Goal: Task Accomplishment & Management: Manage account settings

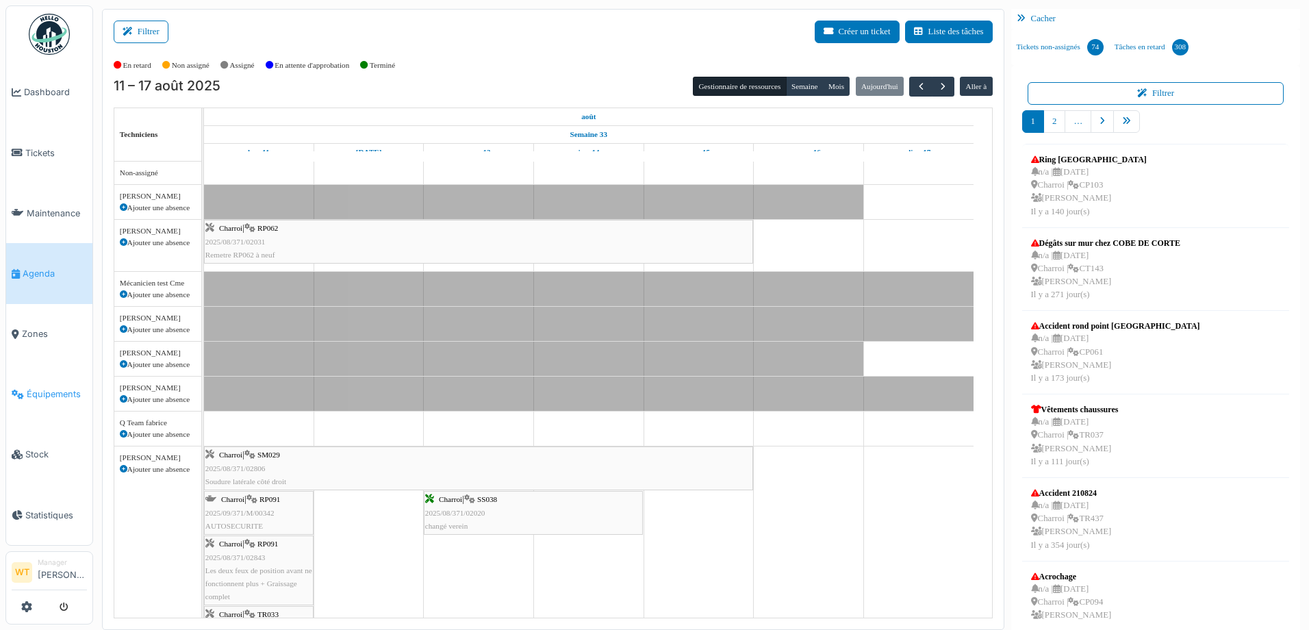
click at [40, 388] on span "Équipements" at bounding box center [57, 394] width 60 height 13
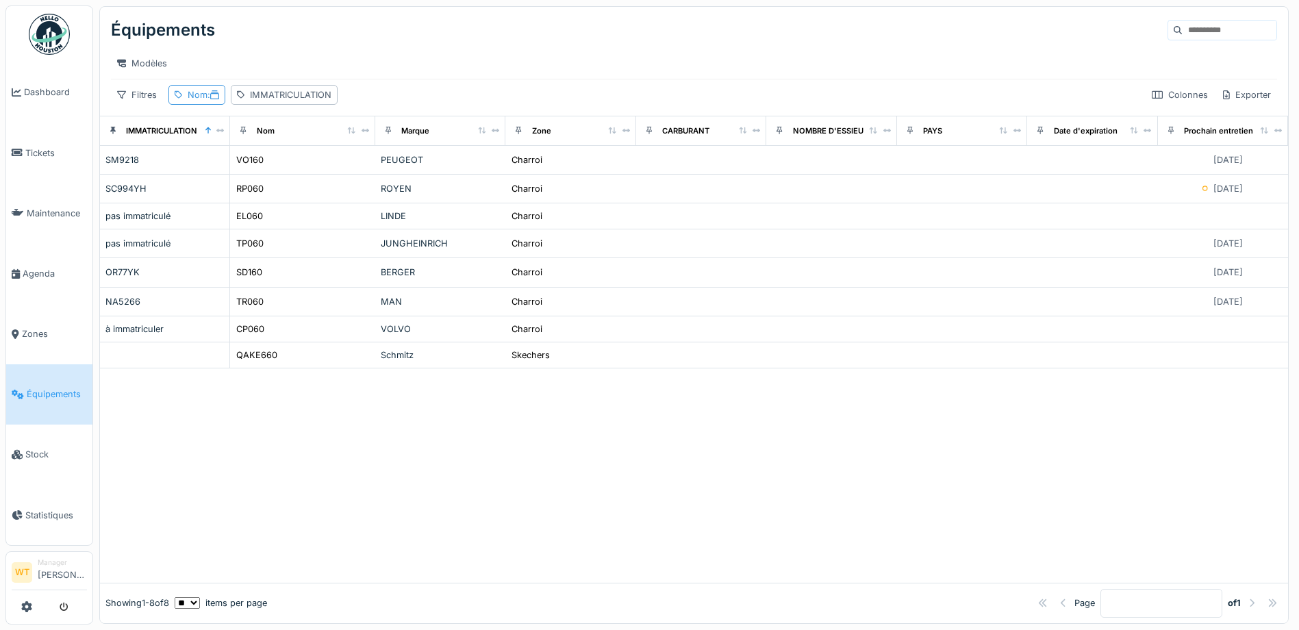
click at [189, 101] on div "Nom :" at bounding box center [204, 94] width 32 height 13
click at [262, 165] on input "**" at bounding box center [240, 171] width 131 height 29
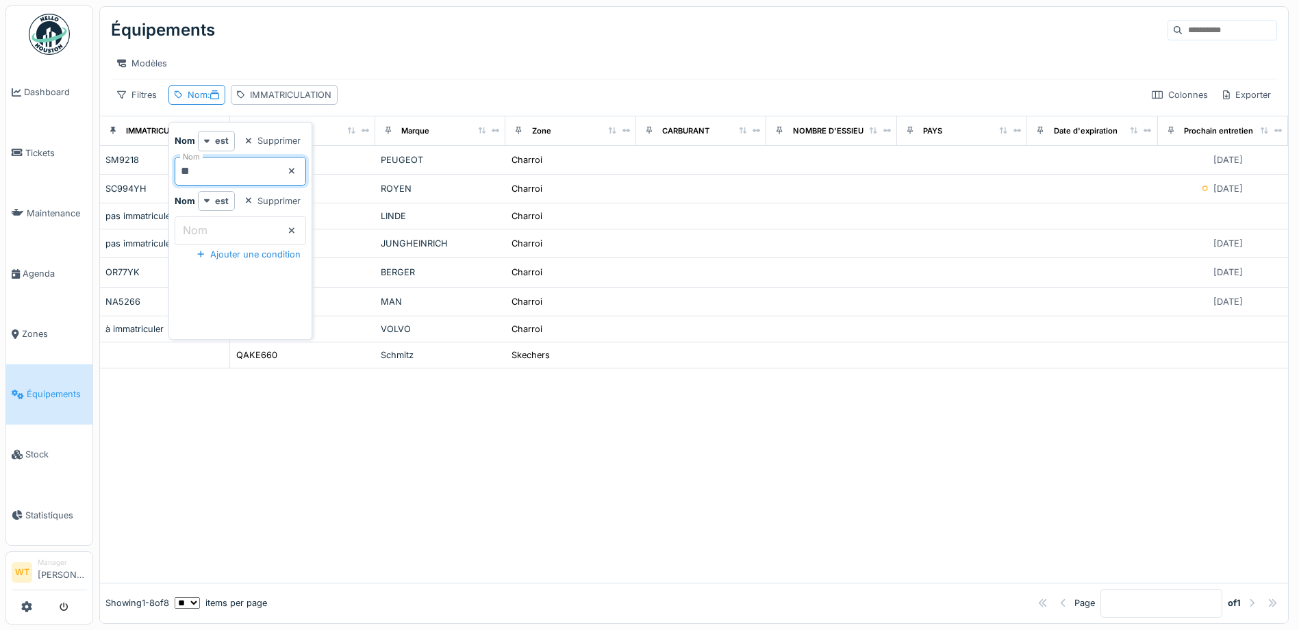
type input "*"
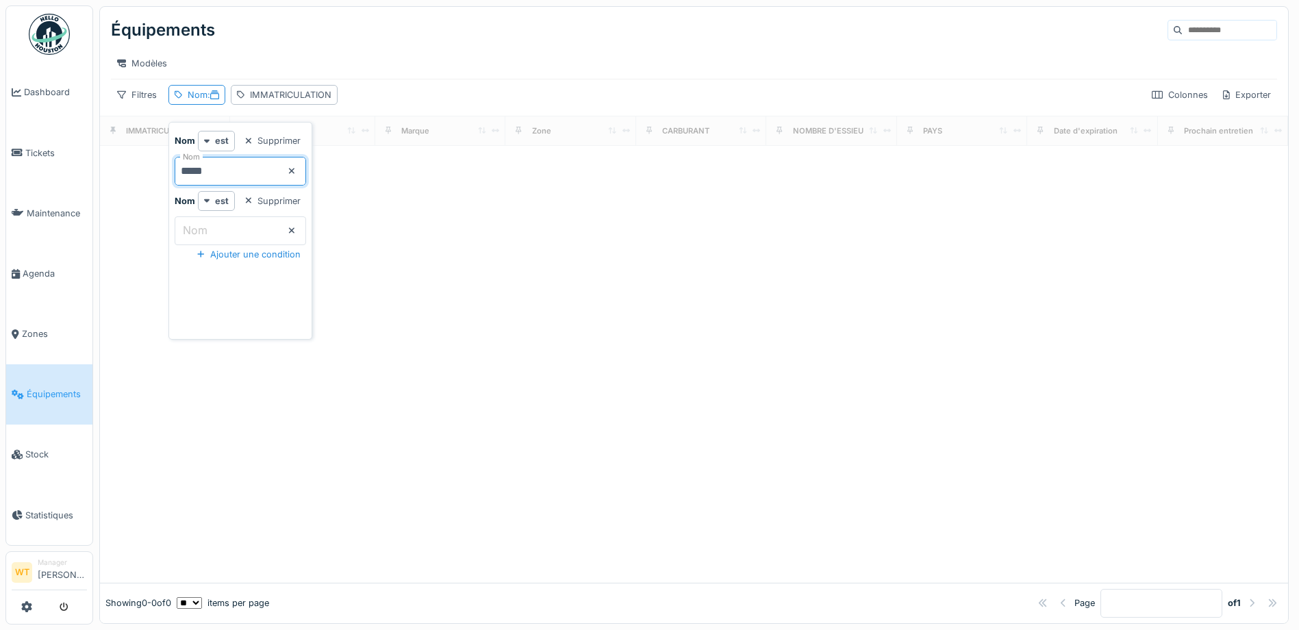
type input "*****"
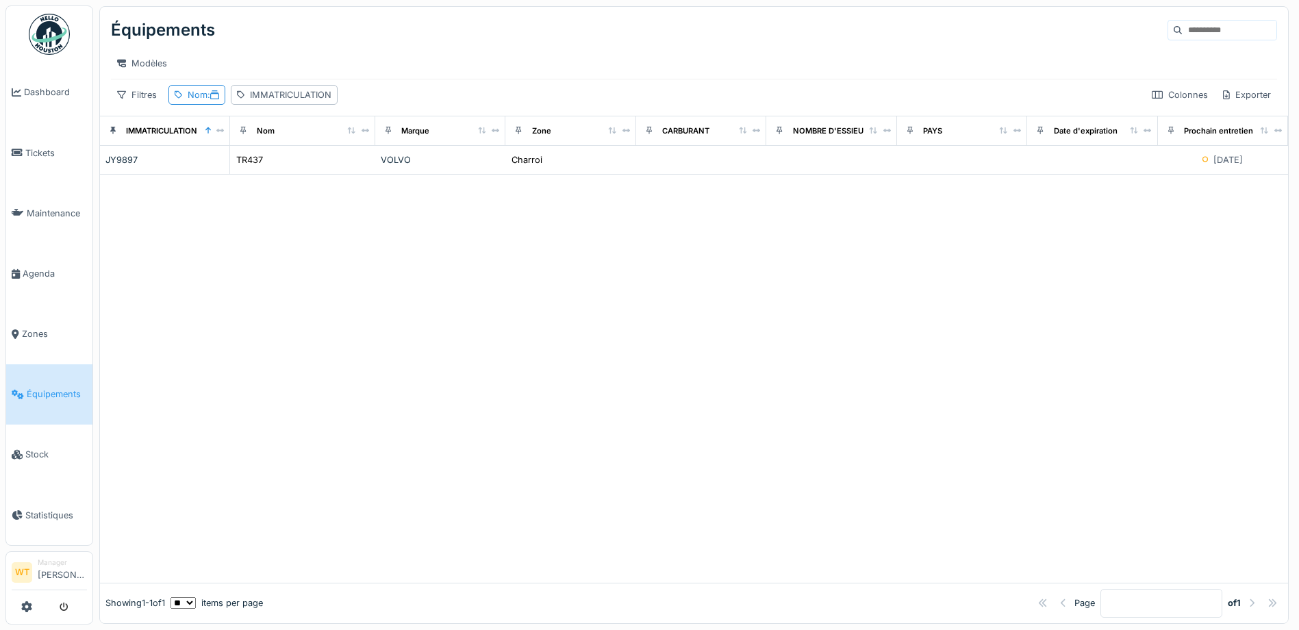
drag, startPoint x: 386, startPoint y: 62, endPoint x: 416, endPoint y: 141, distance: 84.6
click at [385, 66] on div "Modèles" at bounding box center [694, 63] width 1166 height 20
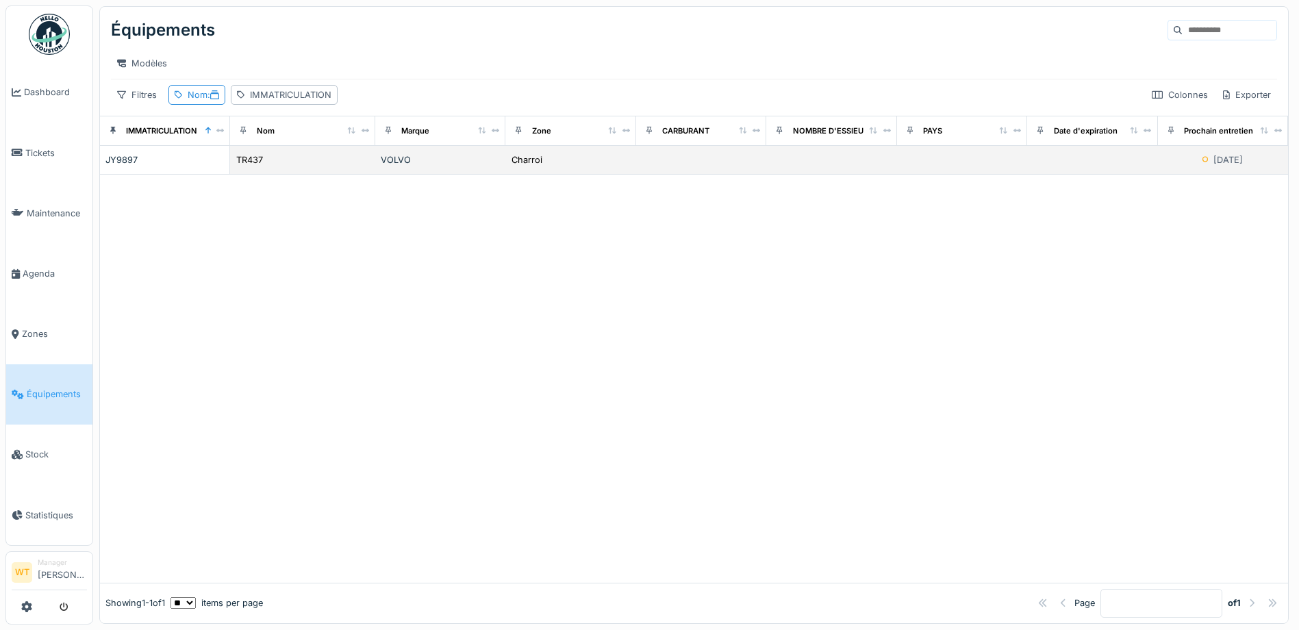
click at [414, 166] on div "VOLVO" at bounding box center [440, 159] width 119 height 13
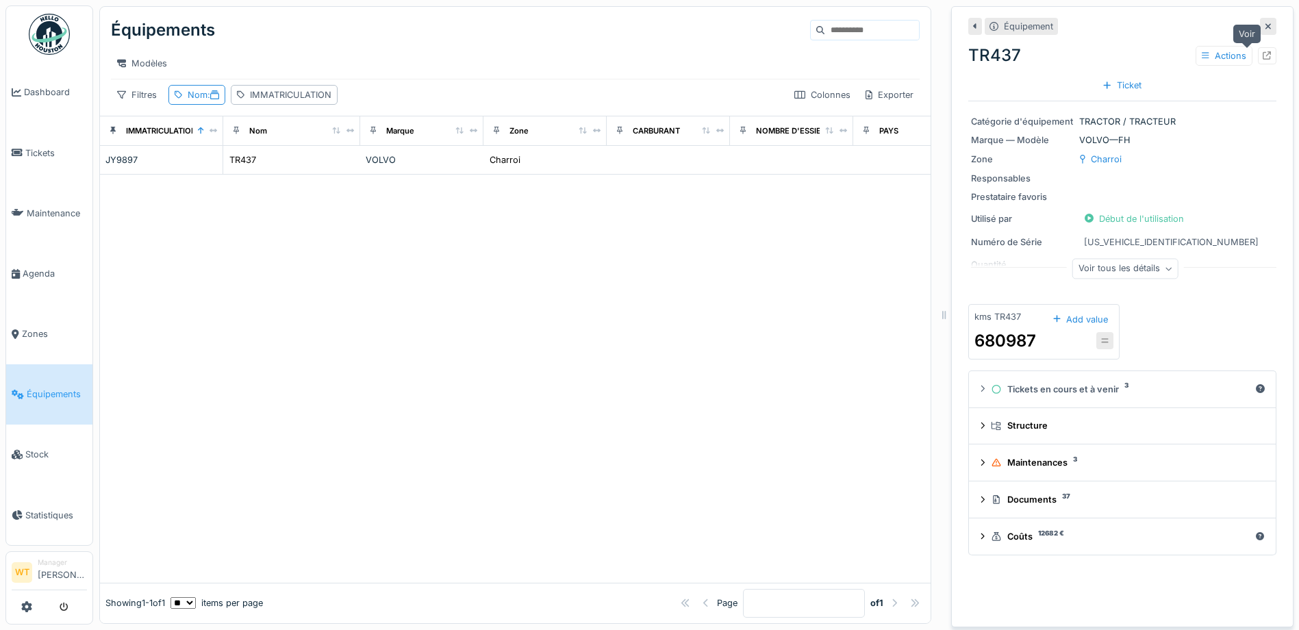
click at [1263, 53] on icon at bounding box center [1267, 55] width 9 height 9
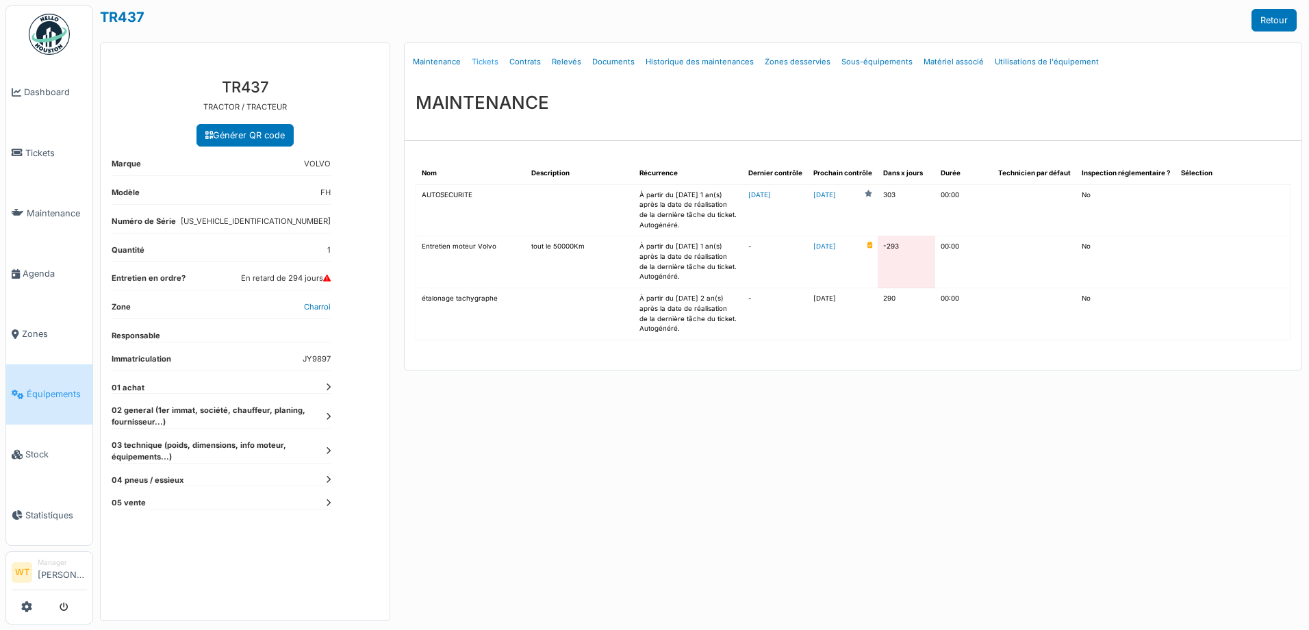
click at [489, 55] on link "Tickets" at bounding box center [485, 62] width 38 height 32
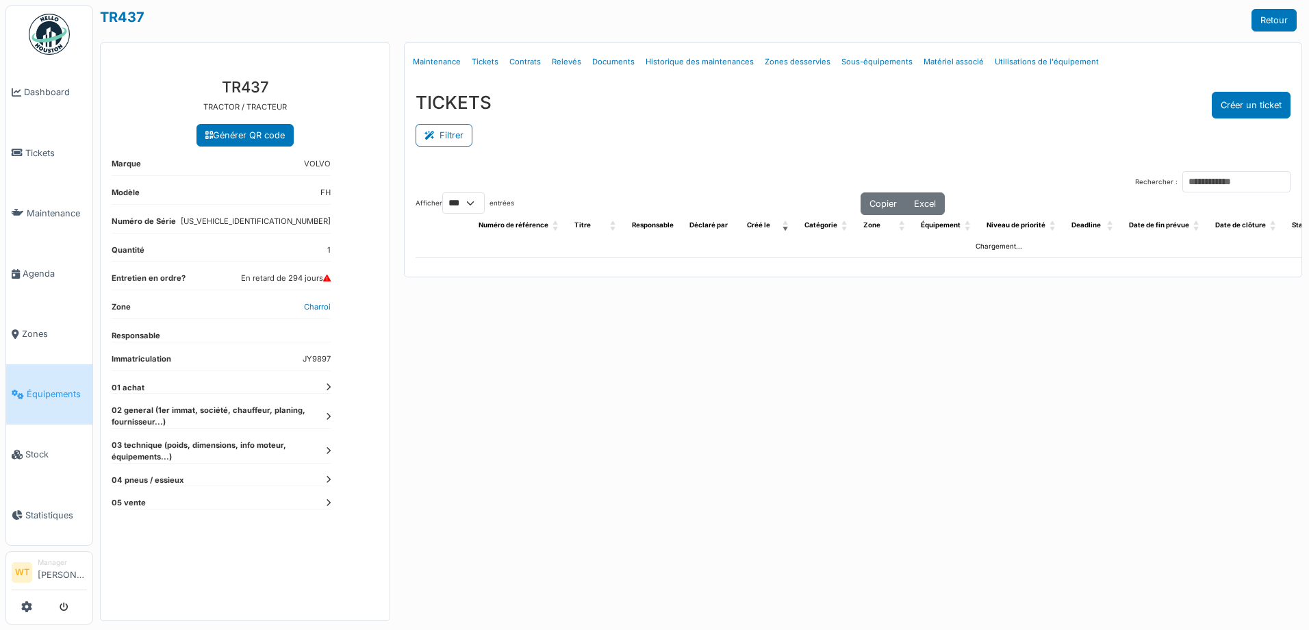
select select "***"
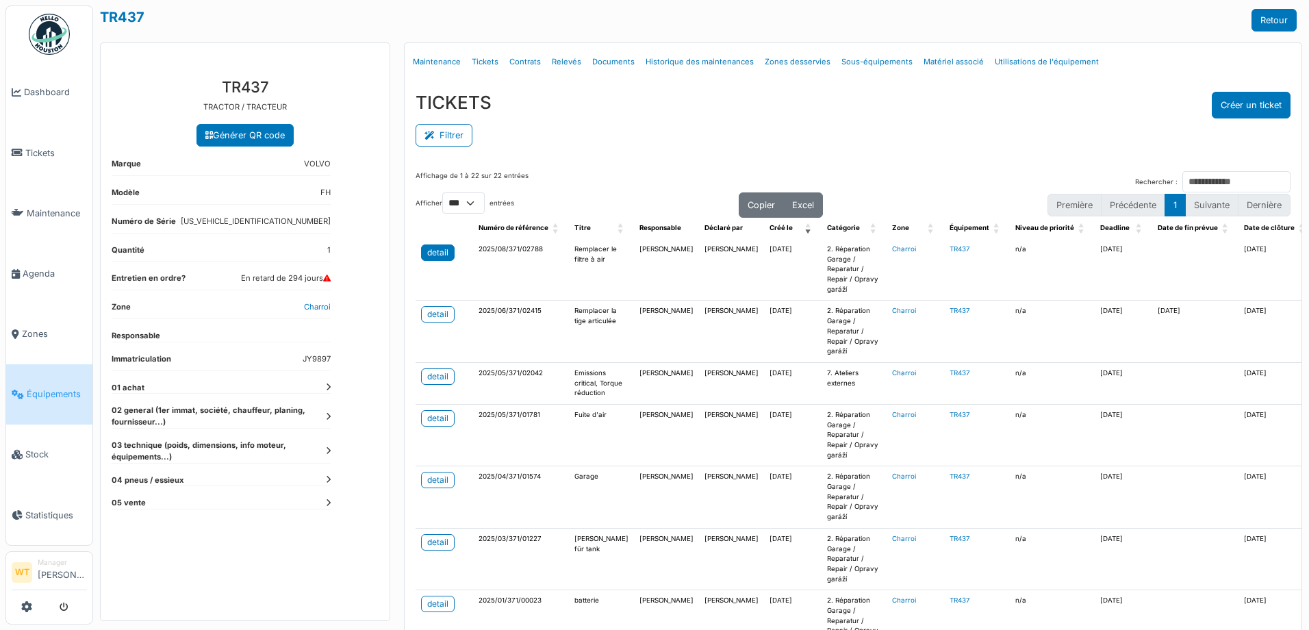
click at [447, 251] on link "detail" at bounding box center [438, 252] width 34 height 16
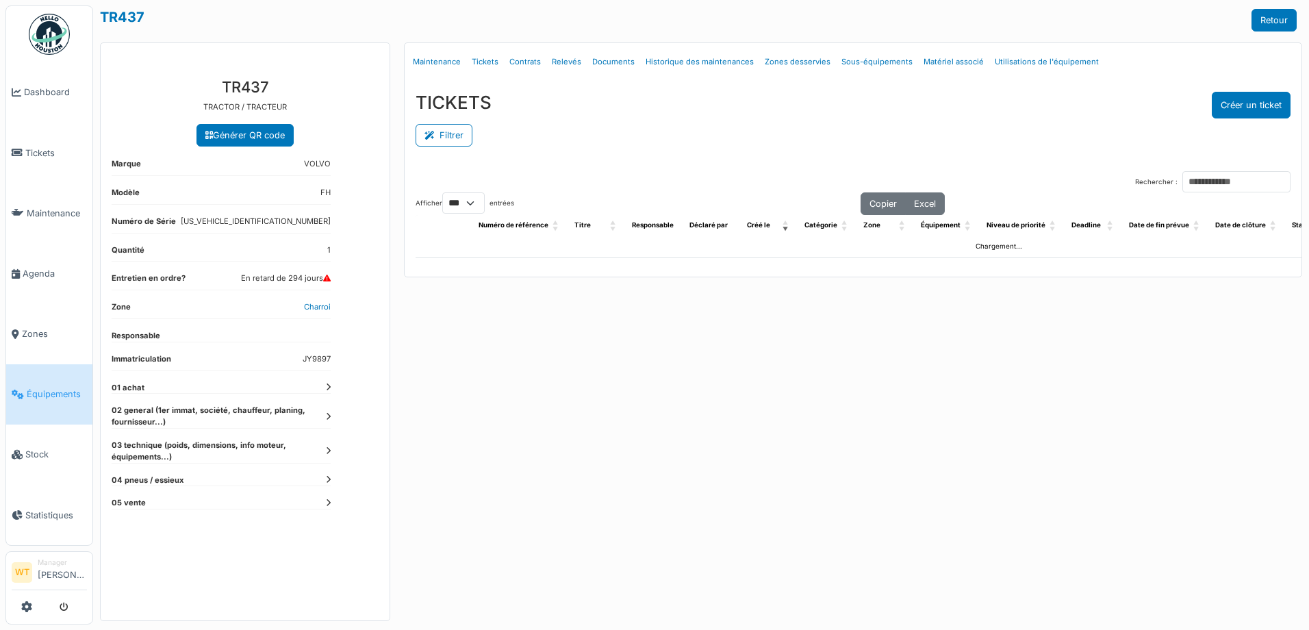
select select "***"
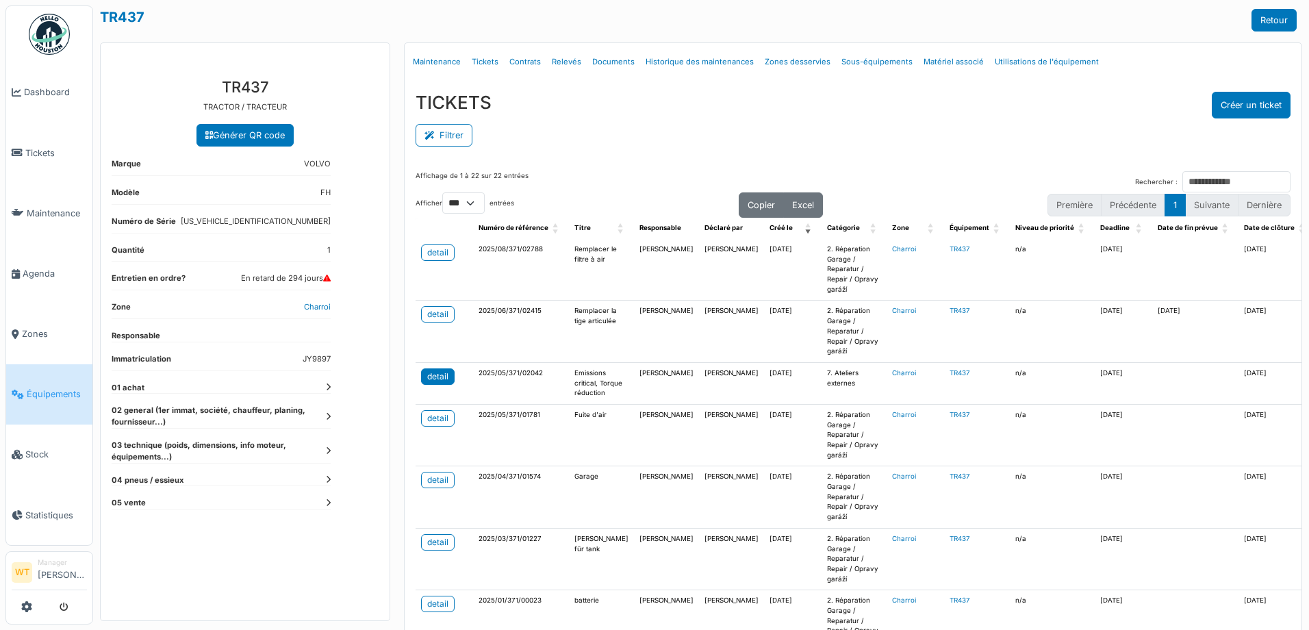
click at [434, 382] on div "detail" at bounding box center [437, 376] width 21 height 12
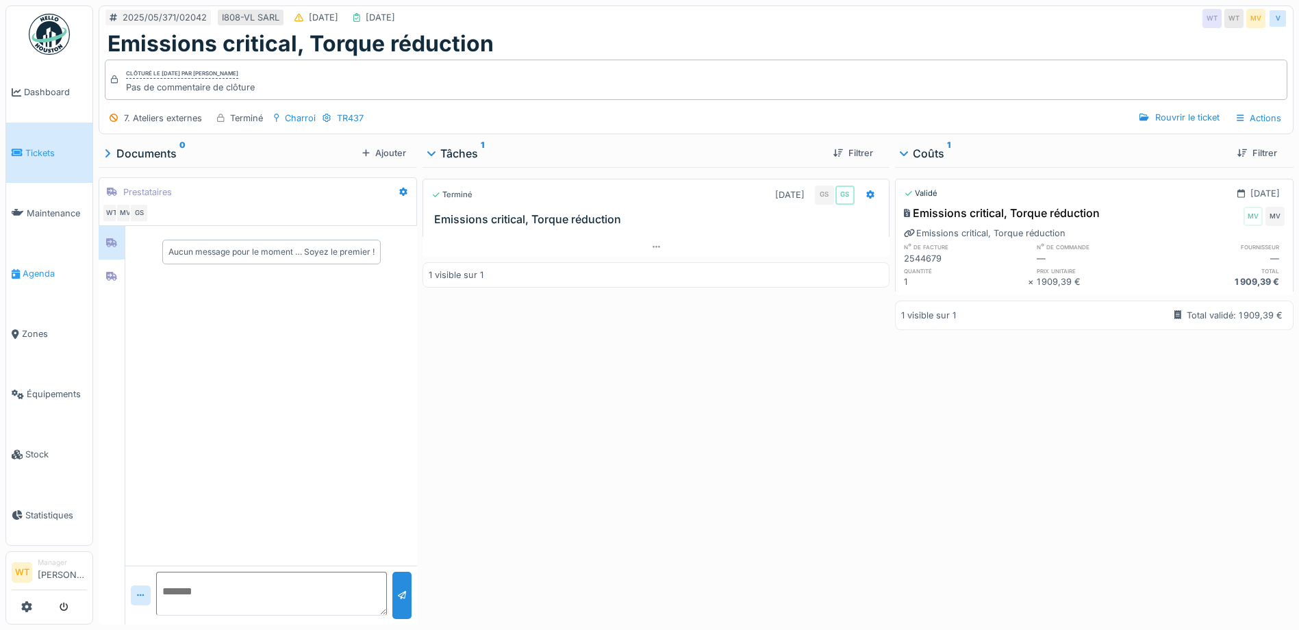
click at [52, 278] on link "Agenda" at bounding box center [49, 273] width 86 height 60
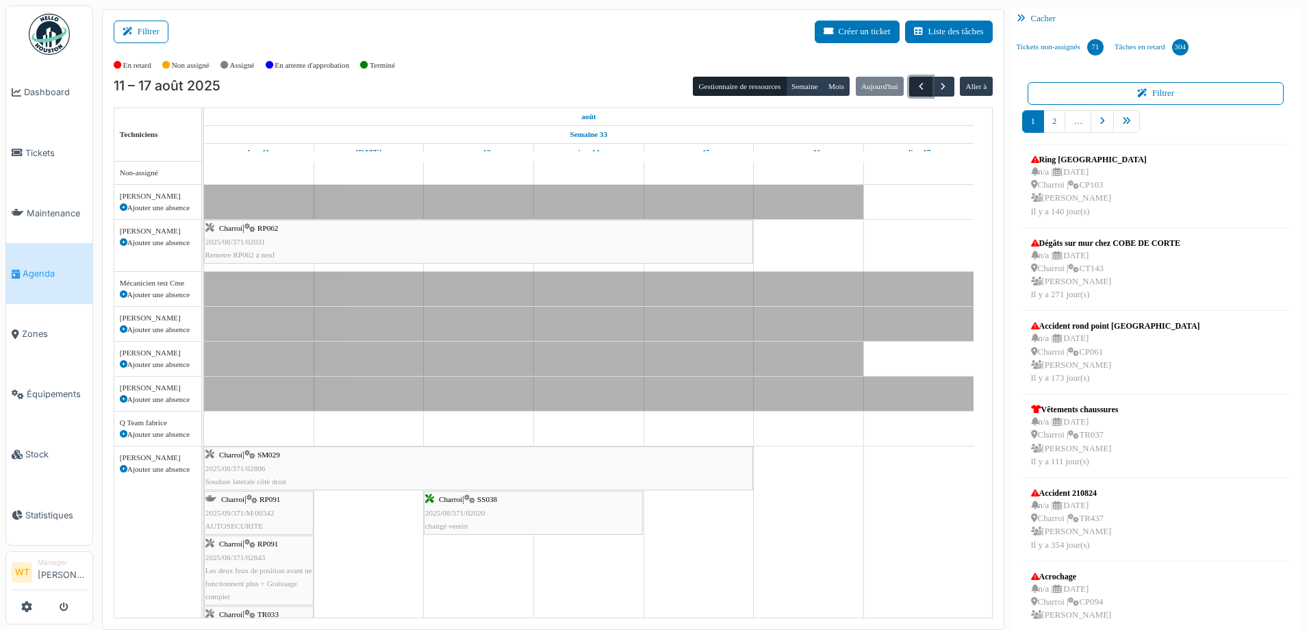
click at [920, 88] on button "button" at bounding box center [920, 87] width 23 height 20
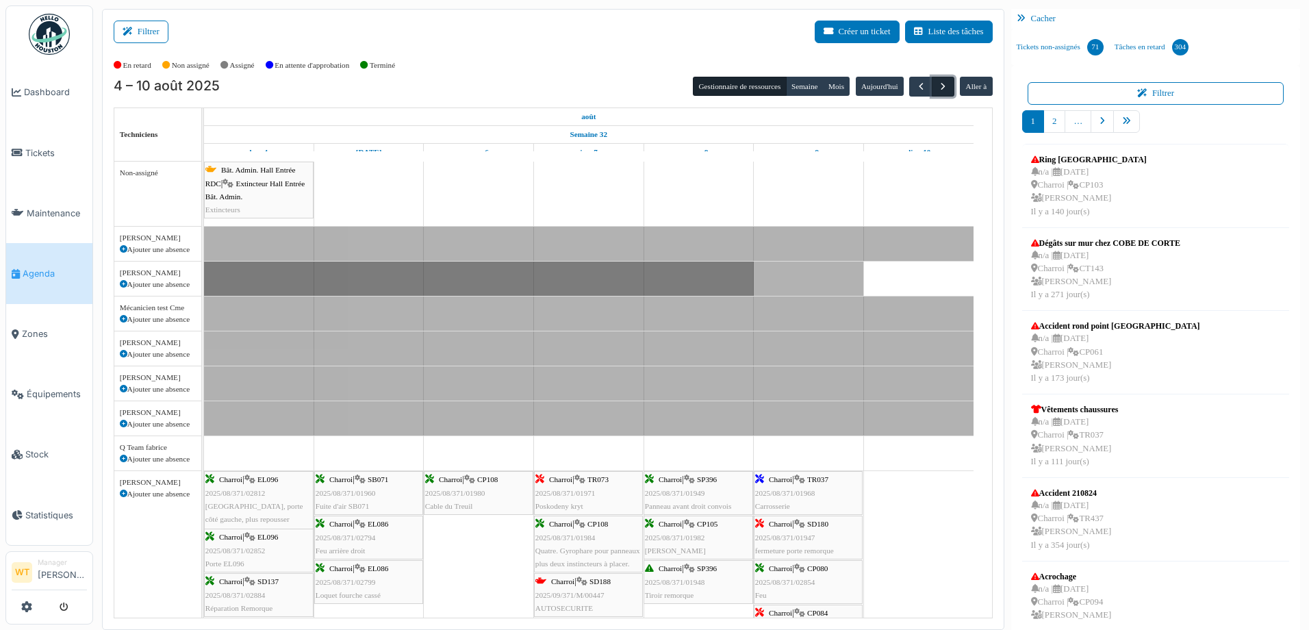
click at [942, 81] on button "button" at bounding box center [943, 87] width 23 height 20
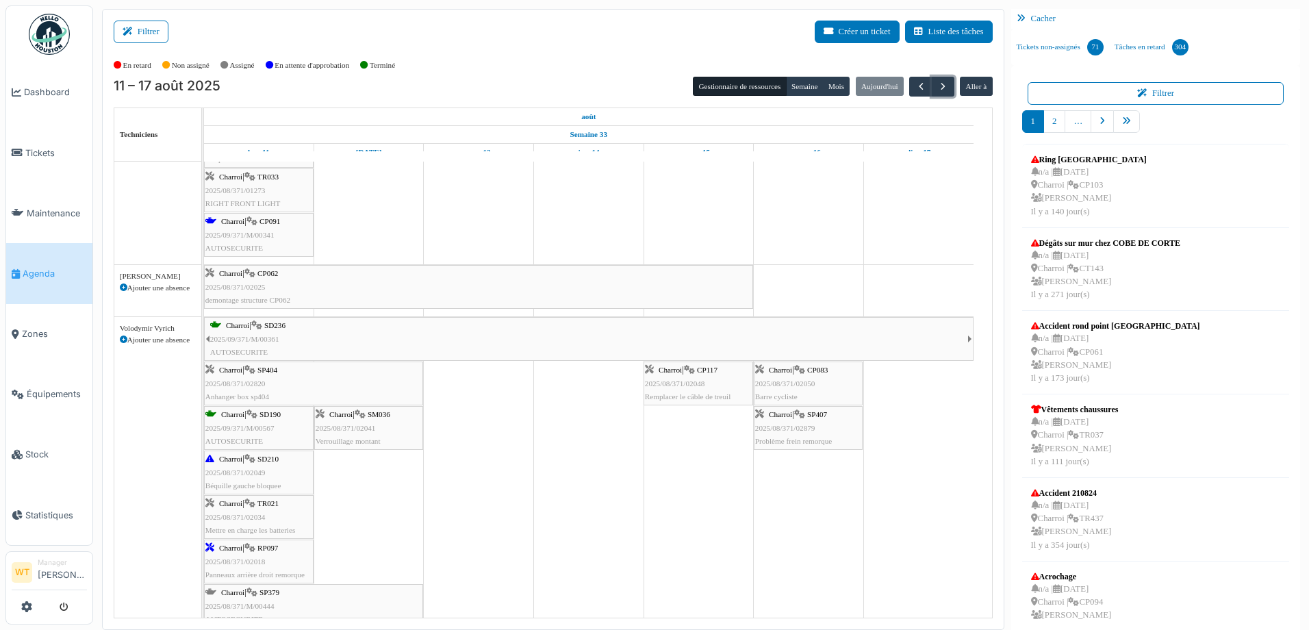
scroll to position [548, 0]
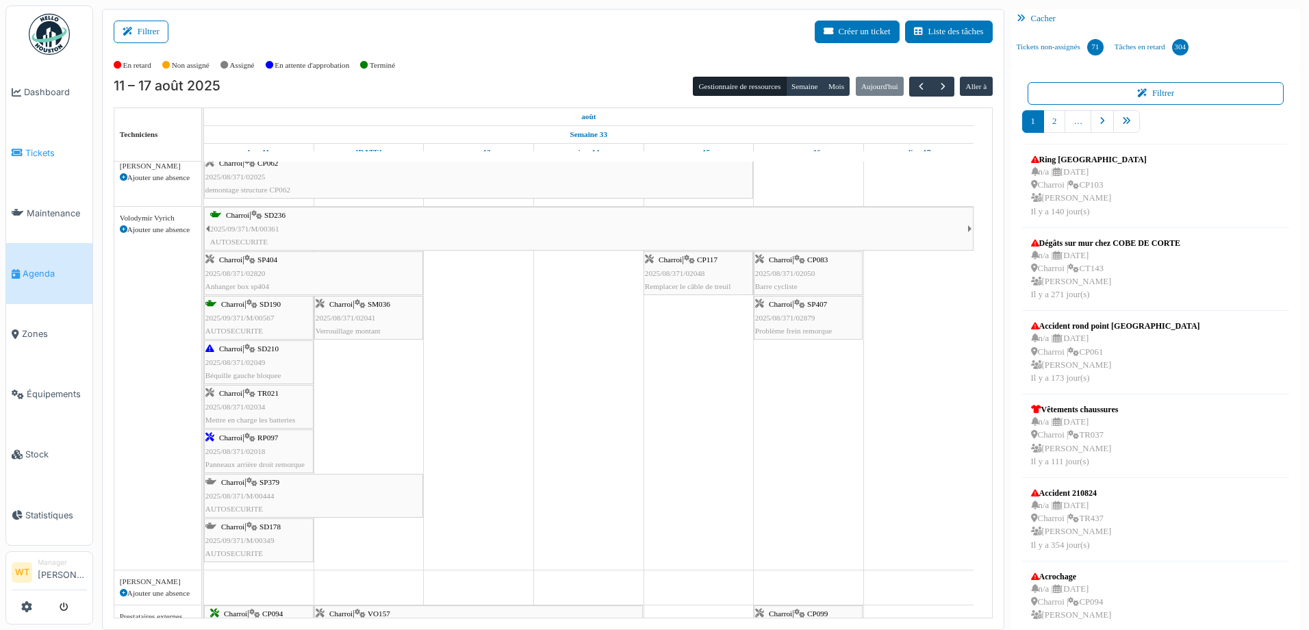
click at [51, 163] on link "Tickets" at bounding box center [49, 153] width 86 height 60
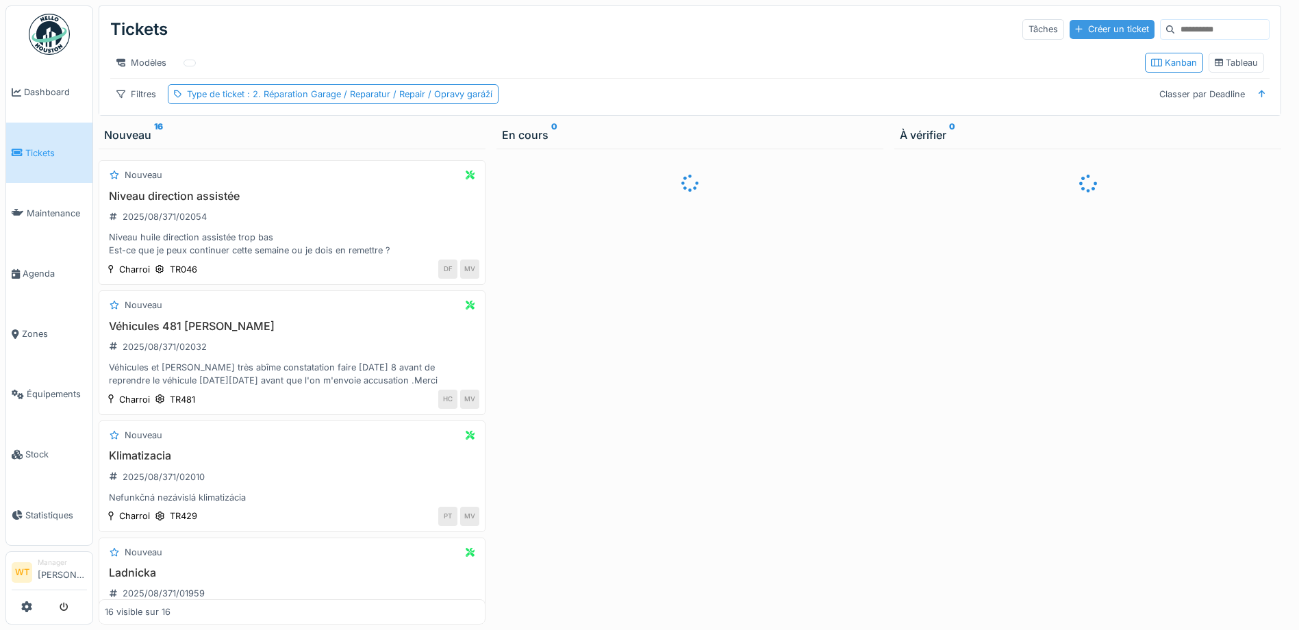
click at [1070, 32] on div "Créer un ticket" at bounding box center [1112, 29] width 85 height 18
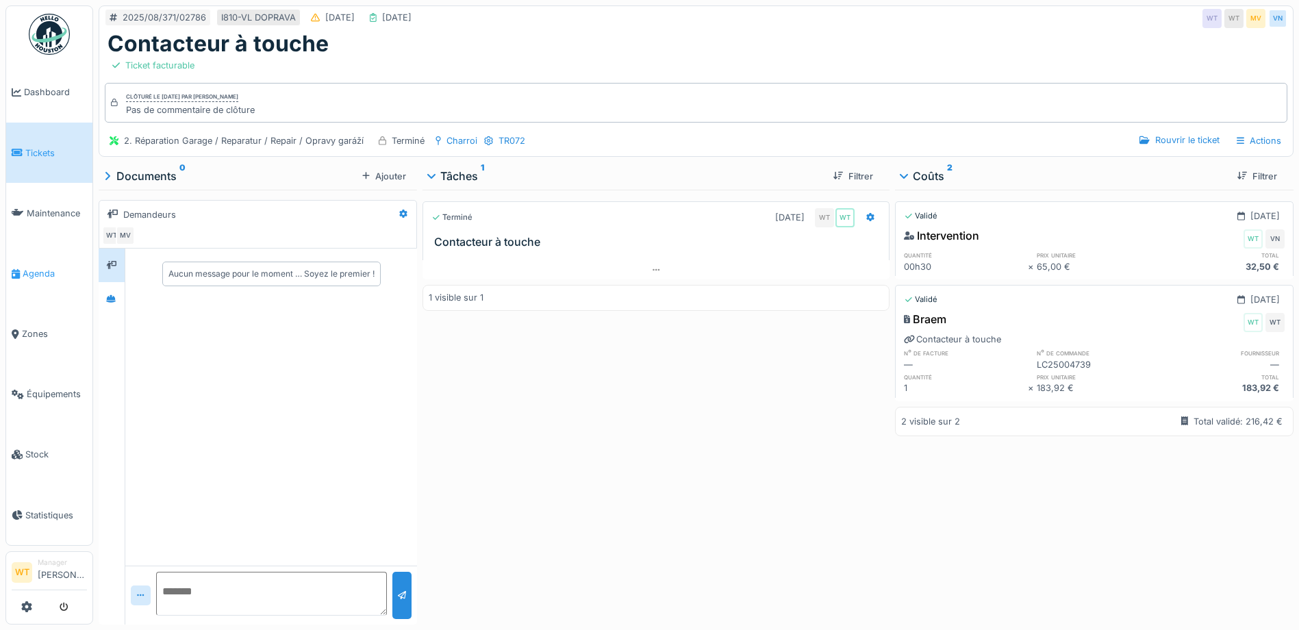
click at [41, 259] on link "Agenda" at bounding box center [49, 273] width 86 height 60
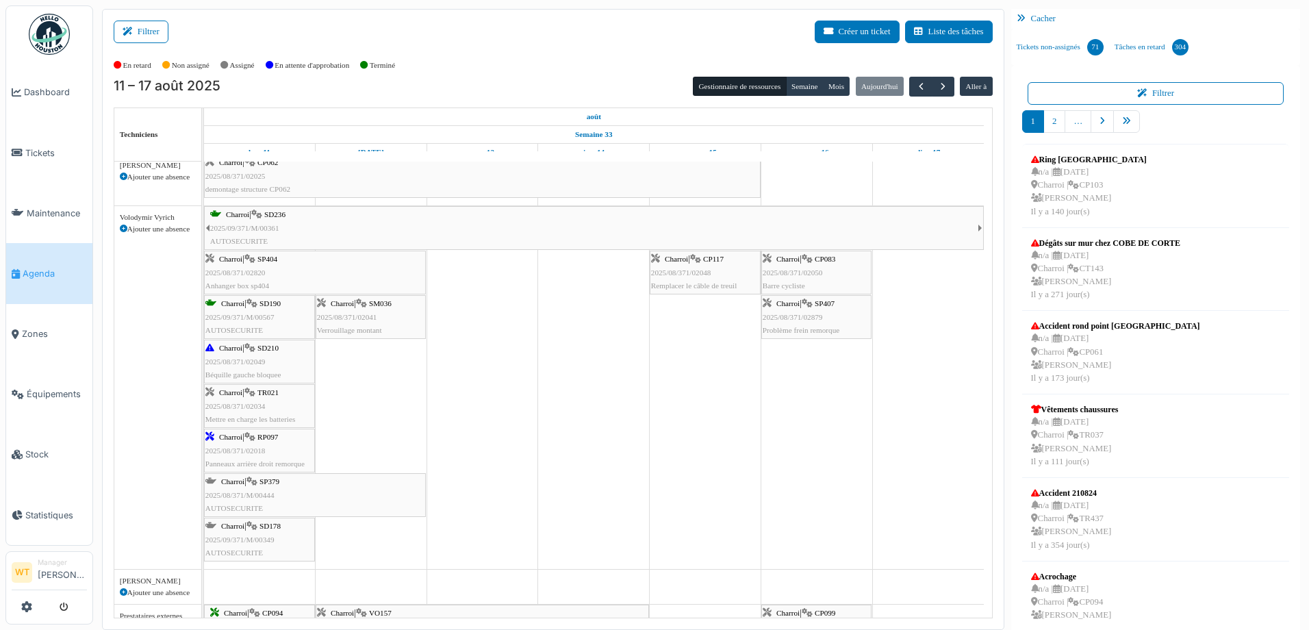
scroll to position [548, 0]
drag, startPoint x: 281, startPoint y: 537, endPoint x: 360, endPoint y: 547, distance: 78.7
click at [204, 547] on div "Charroi | SD236 2025/09/371/M/00361 AUTOSECURITE Charroi | SP404 2025/08/371/02…" at bounding box center [204, 388] width 0 height 363
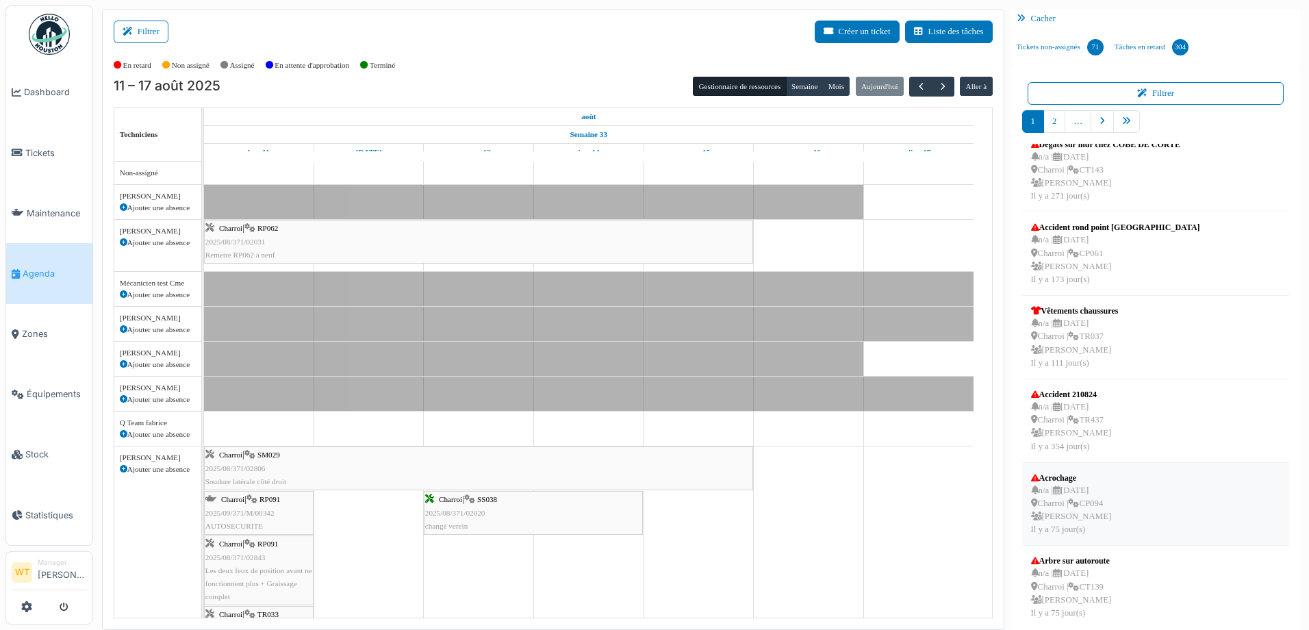
scroll to position [342, 0]
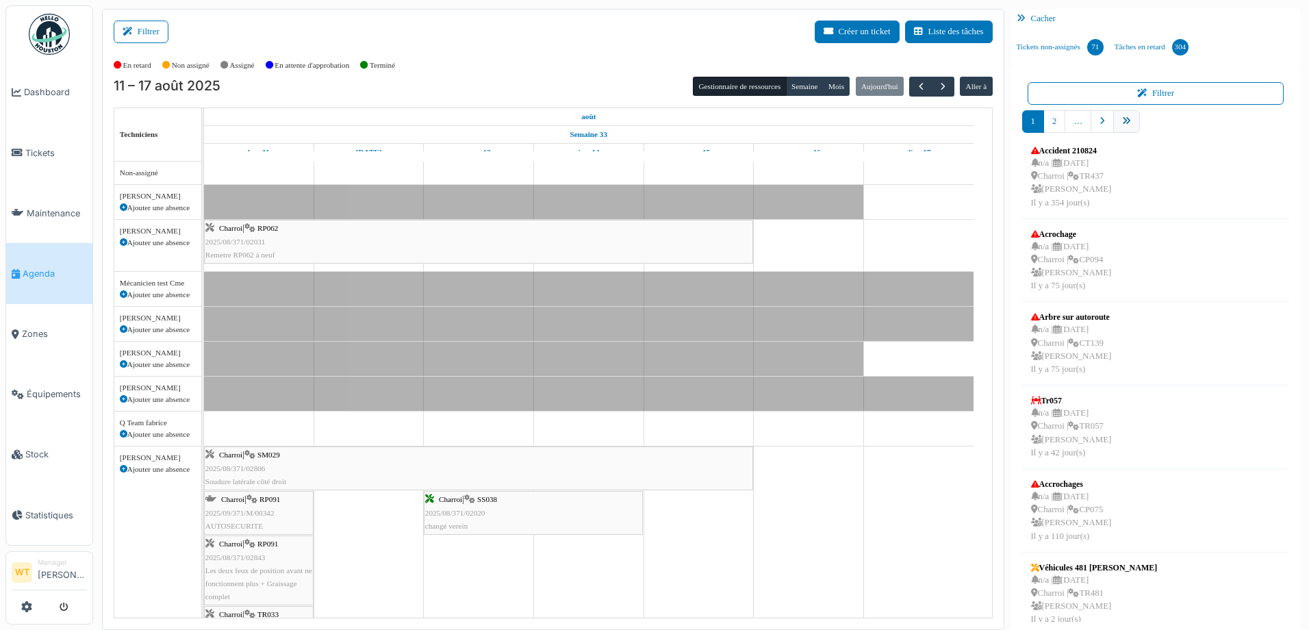
click at [1125, 127] on link "pager" at bounding box center [1127, 121] width 27 height 23
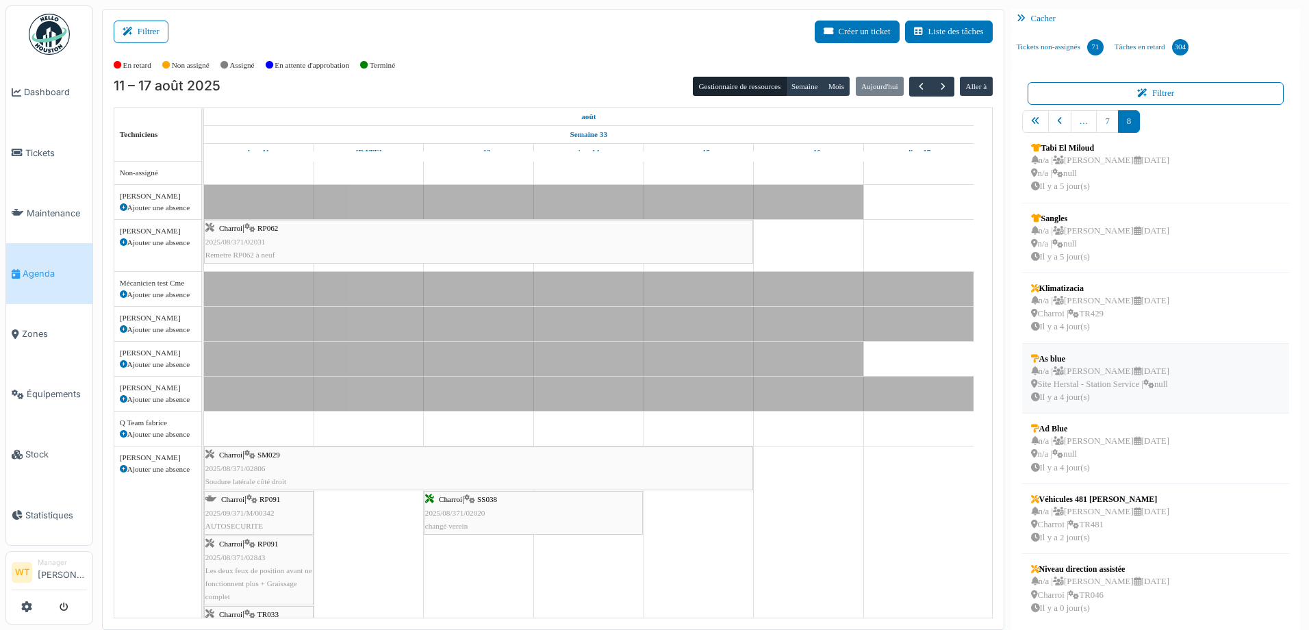
scroll to position [14, 0]
click at [1134, 579] on icon at bounding box center [1138, 579] width 8 height 9
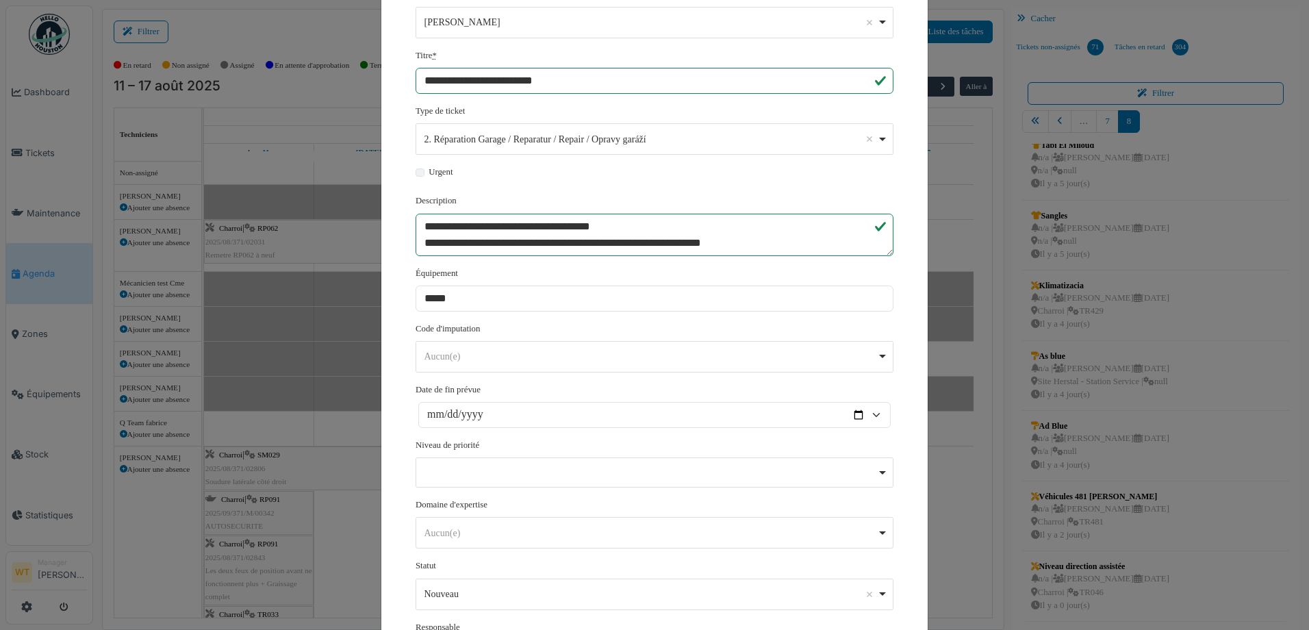
scroll to position [253, 0]
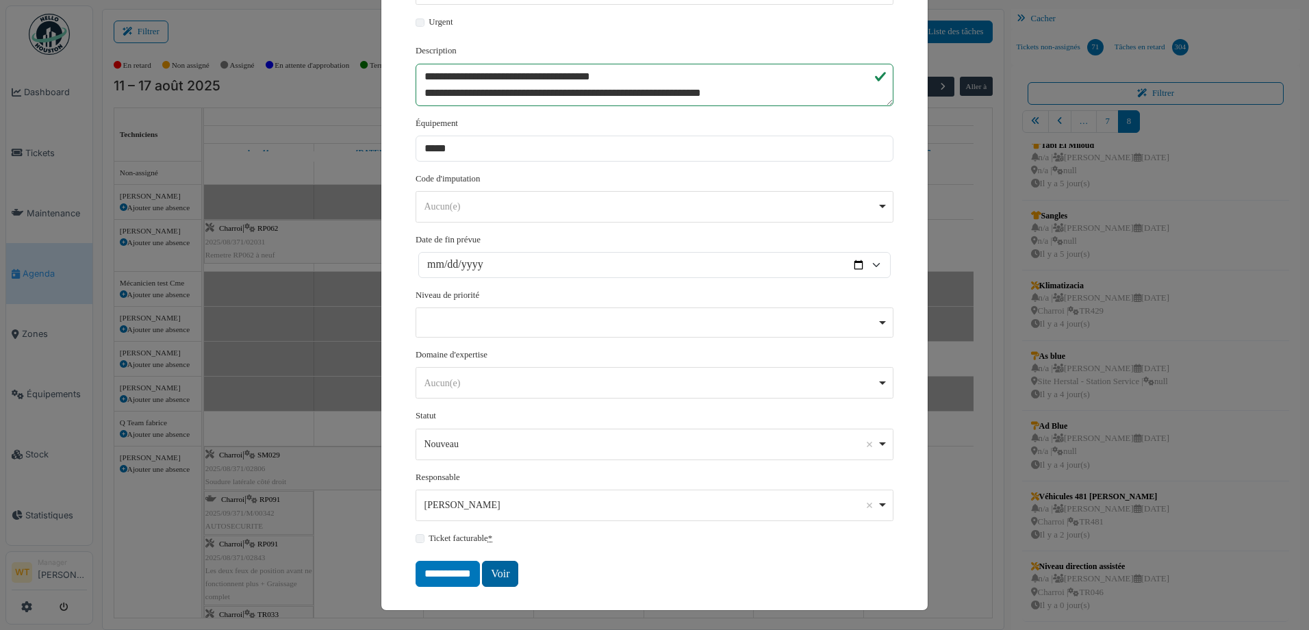
click at [489, 578] on link "Voir" at bounding box center [500, 574] width 36 height 26
